Goal: Check status

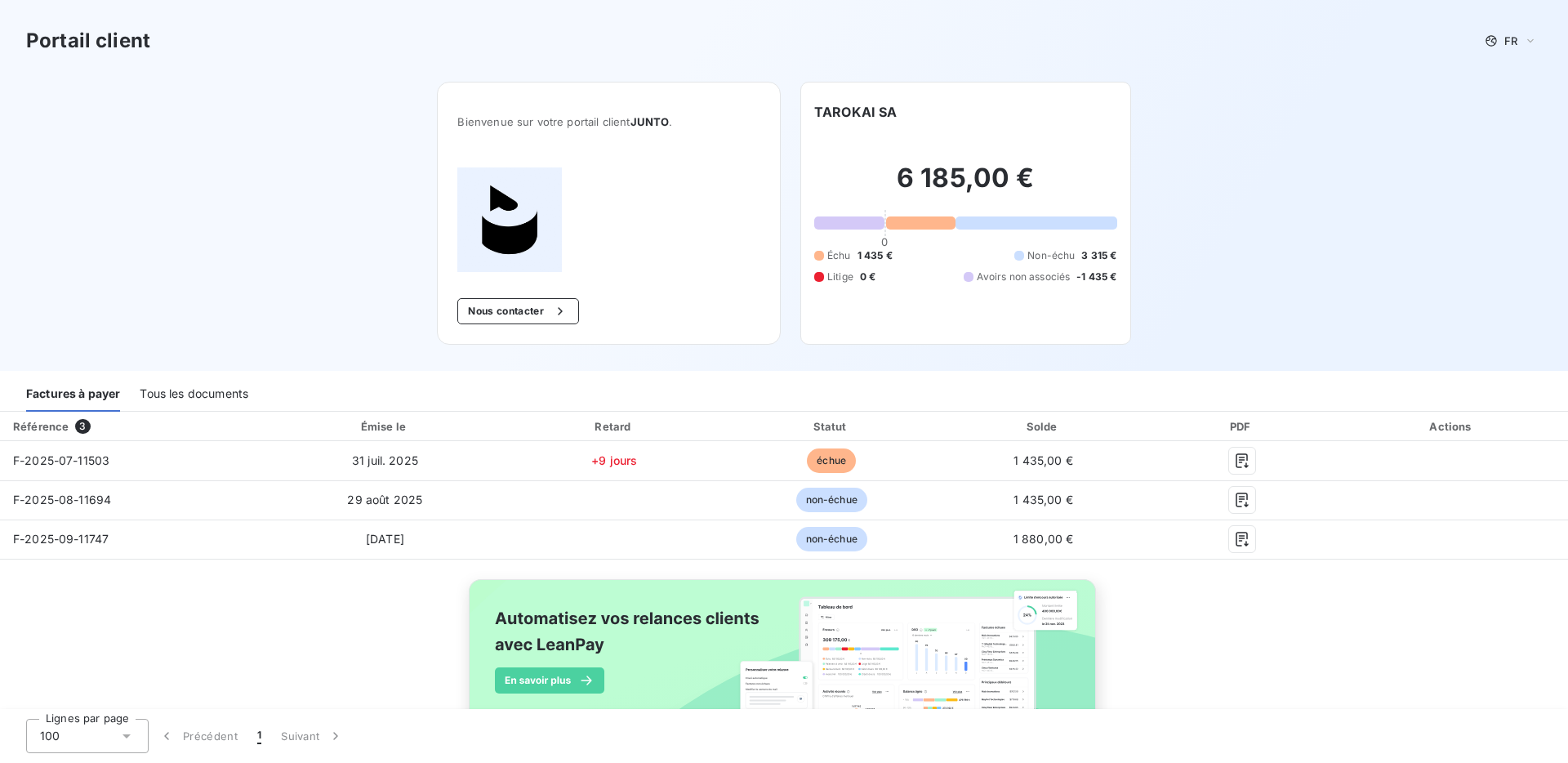
click at [314, 189] on div "Portail client FR Bienvenue sur votre portail client JUNTO . Nous contacter TAR…" at bounding box center [784, 185] width 1568 height 371
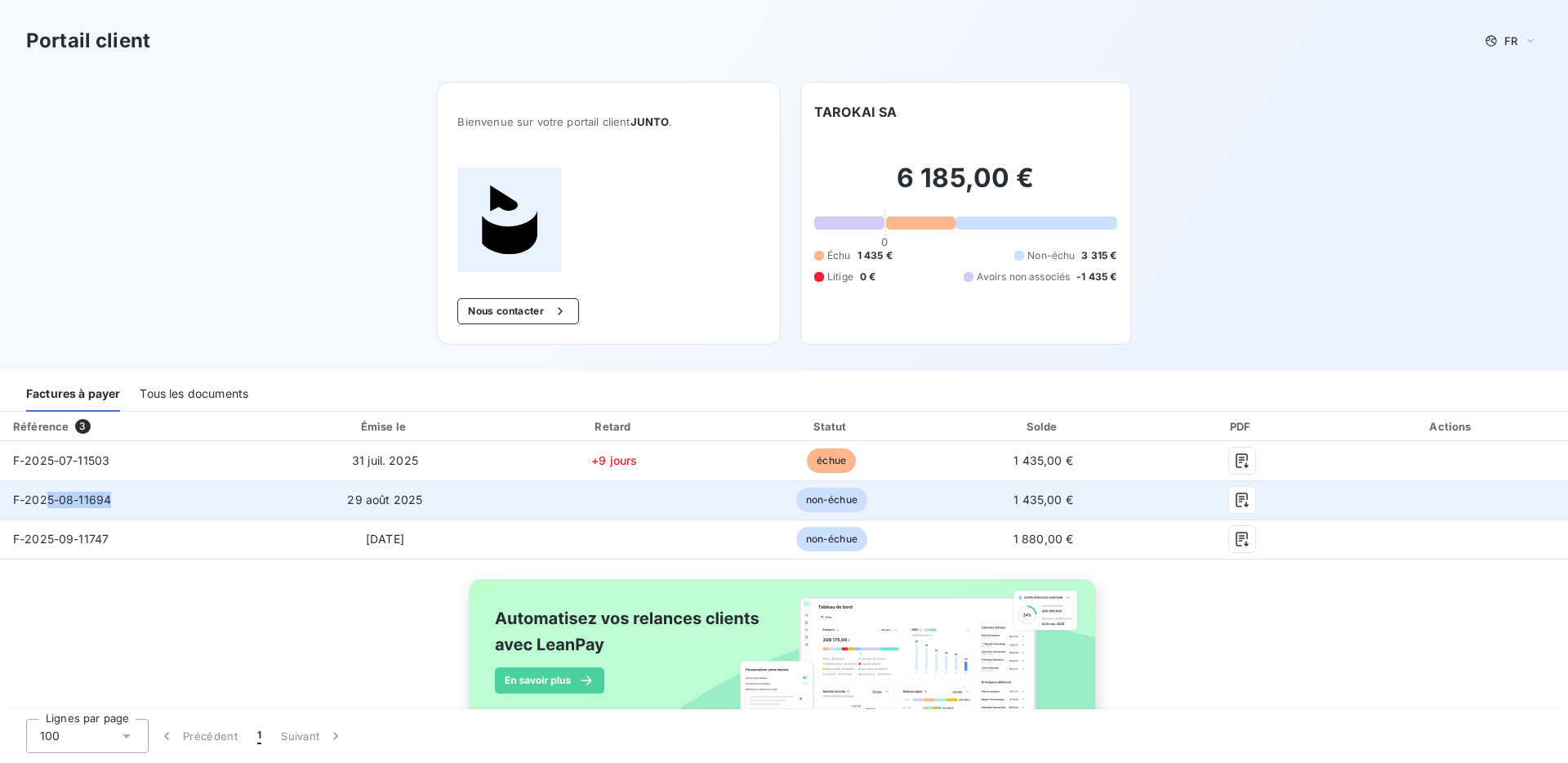
drag, startPoint x: 55, startPoint y: 500, endPoint x: 182, endPoint y: 500, distance: 127.0
click at [182, 500] on td "F-2025-08-11694" at bounding box center [132, 500] width 266 height 39
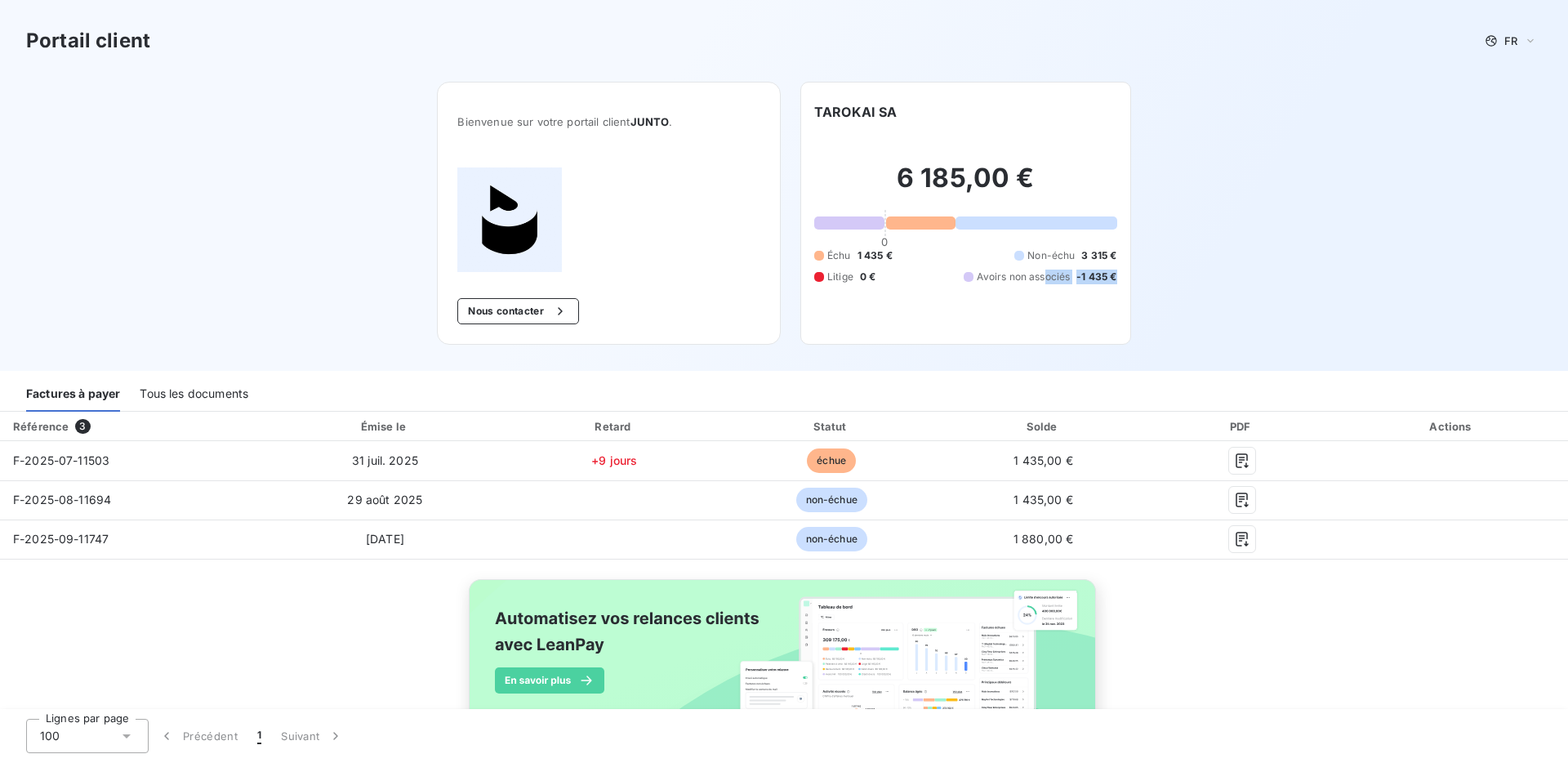
drag, startPoint x: 1118, startPoint y: 274, endPoint x: 1016, endPoint y: 275, distance: 102.0
click at [1016, 275] on div "TAROKAI SA 6 185,00 € 0 Échu 1 435 € Non-échu 3 315 € Litige 0 € Avoirs non ass…" at bounding box center [966, 214] width 331 height 263
click at [1016, 275] on span "Avoirs non associés" at bounding box center [1023, 276] width 93 height 15
drag, startPoint x: 1025, startPoint y: 255, endPoint x: 1121, endPoint y: 255, distance: 96.0
click at [1121, 255] on div "TAROKAI SA 6 185,00 € 0 Échu 1 435 € Non-échu 3 315 € Litige 0 € Avoirs non ass…" at bounding box center [966, 214] width 331 height 263
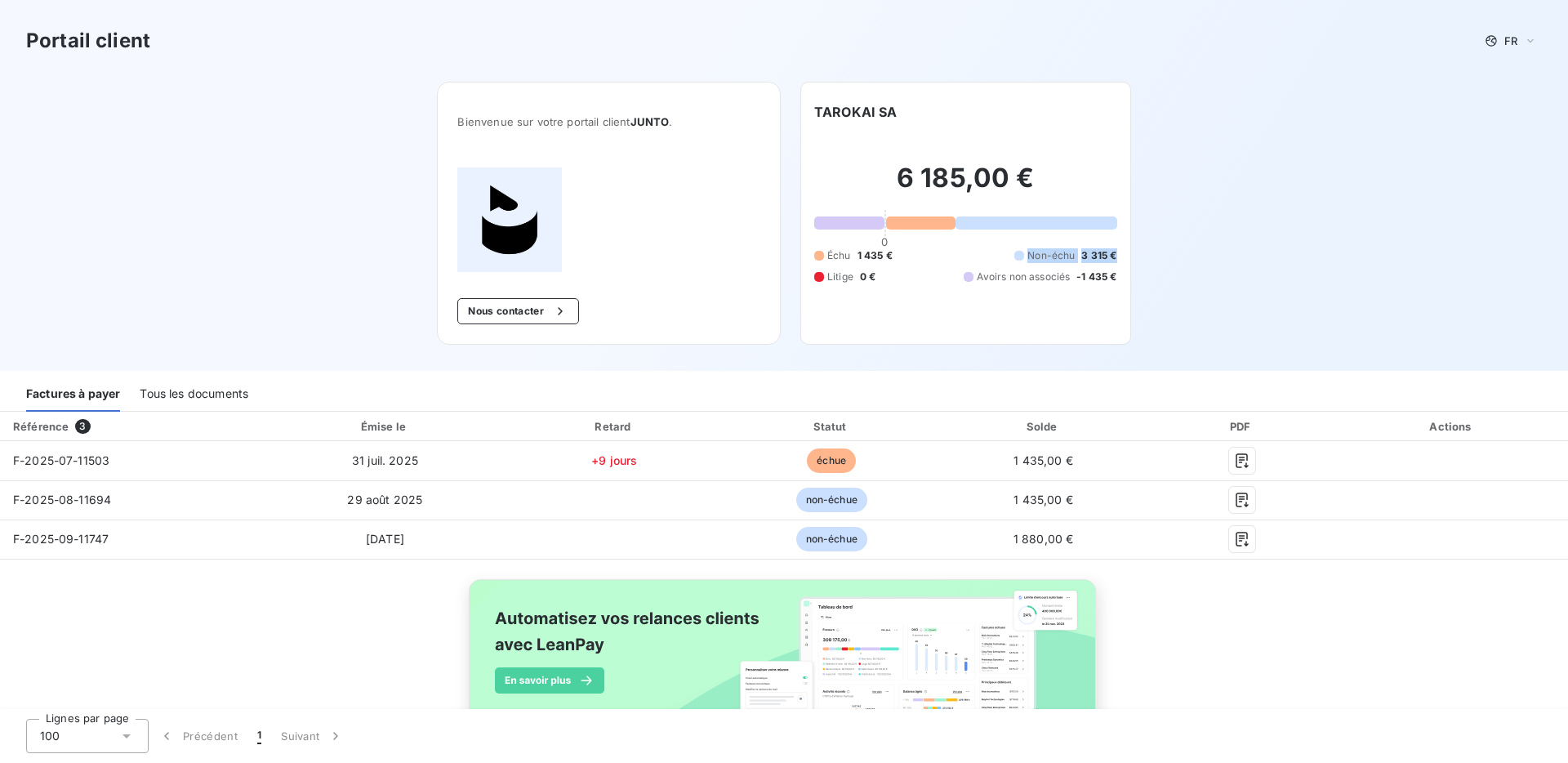
click at [1121, 255] on div "TAROKAI SA 6 185,00 € 0 Échu 1 435 € Non-échu 3 315 € Litige 0 € Avoirs non ass…" at bounding box center [966, 214] width 331 height 263
drag, startPoint x: 1122, startPoint y: 255, endPoint x: 1042, endPoint y: 255, distance: 80.0
click at [1042, 255] on div "TAROKAI SA 6 185,00 € 0 Échu 1 435 € Non-échu 3 315 € Litige 0 € Avoirs non ass…" at bounding box center [966, 214] width 331 height 263
click at [1042, 255] on span "Non-échu" at bounding box center [1050, 255] width 47 height 15
